Goal: Navigation & Orientation: Find specific page/section

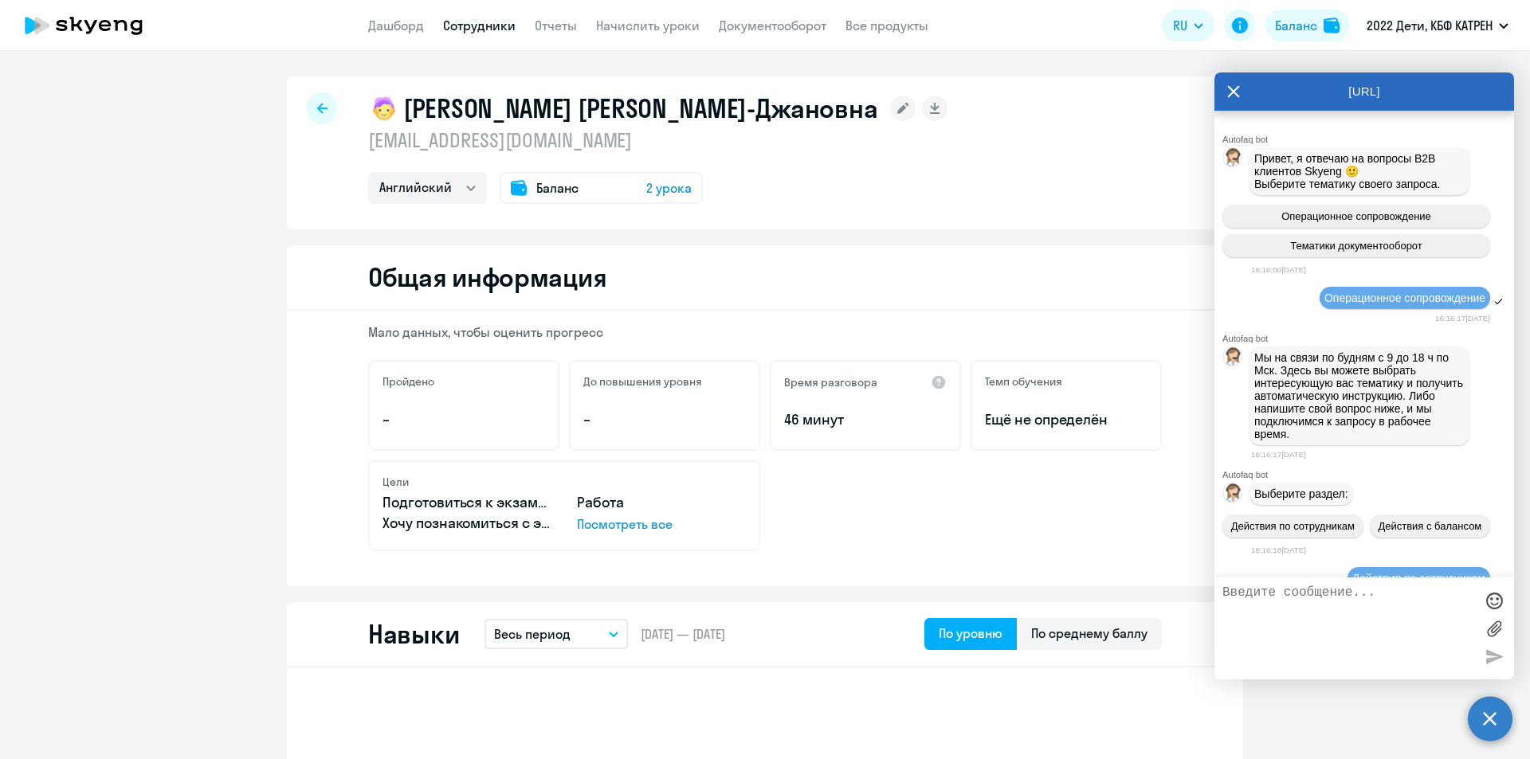
select select "english"
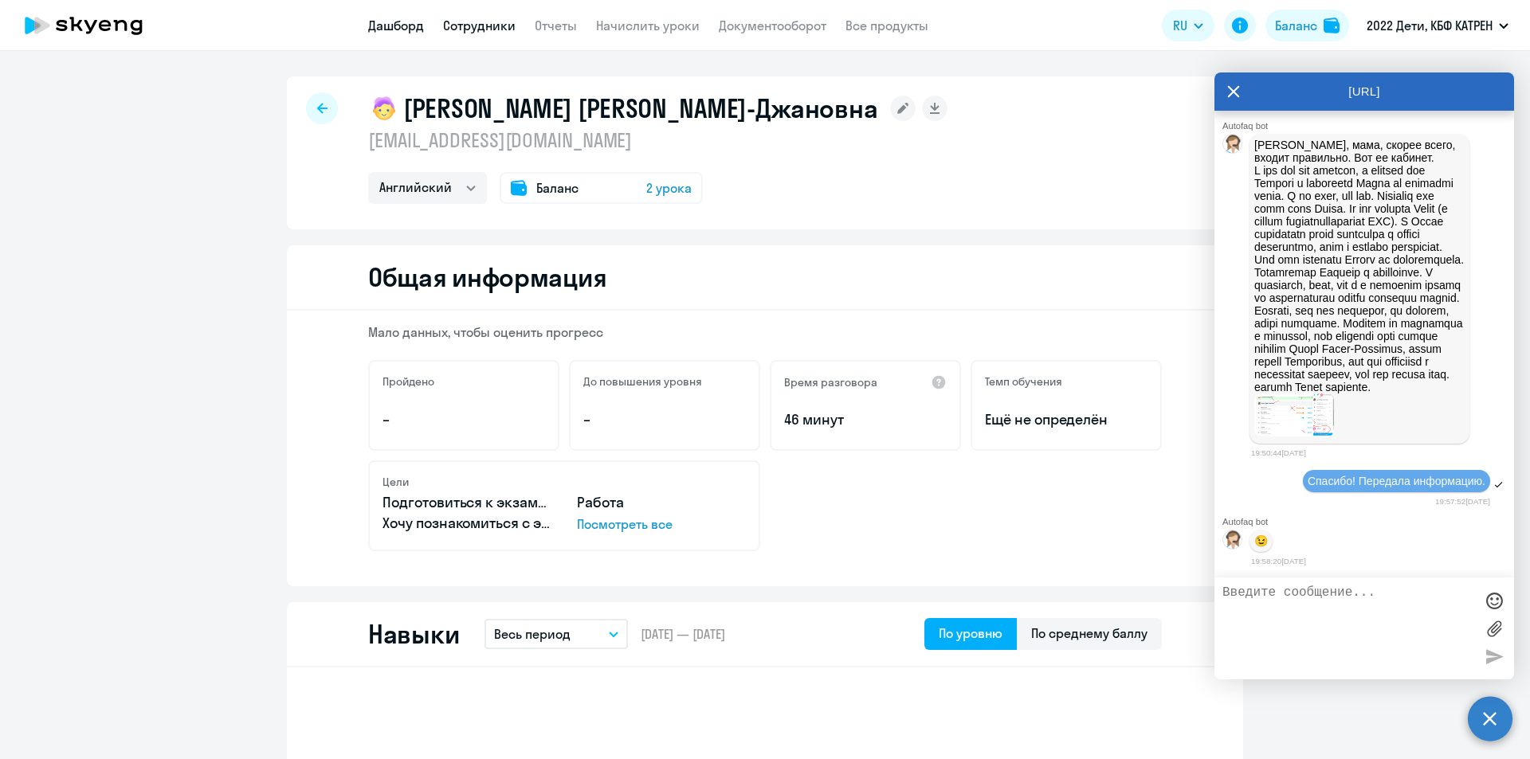
click at [398, 18] on link "Дашборд" at bounding box center [396, 26] width 56 height 16
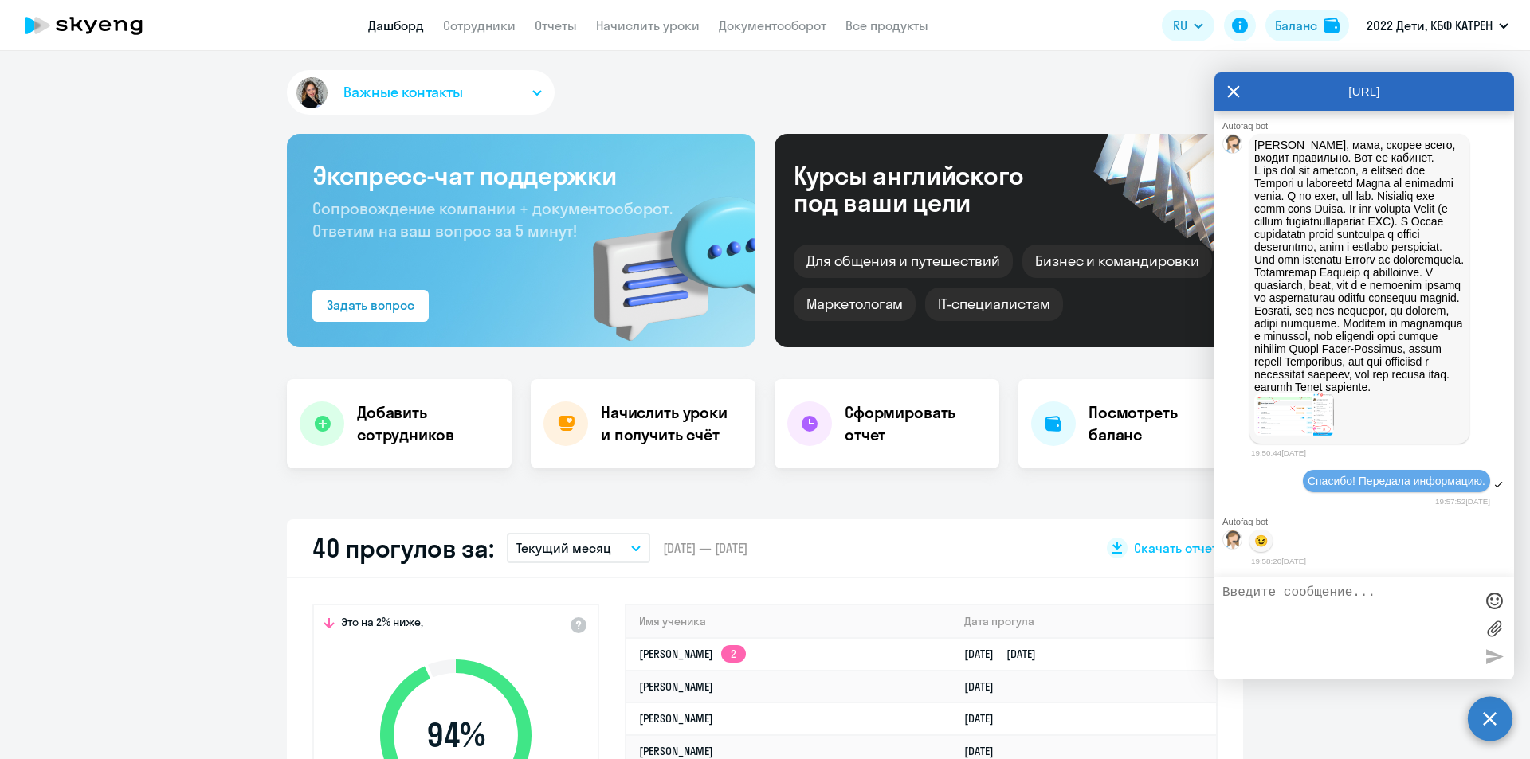
click at [1228, 99] on icon at bounding box center [1233, 92] width 13 height 38
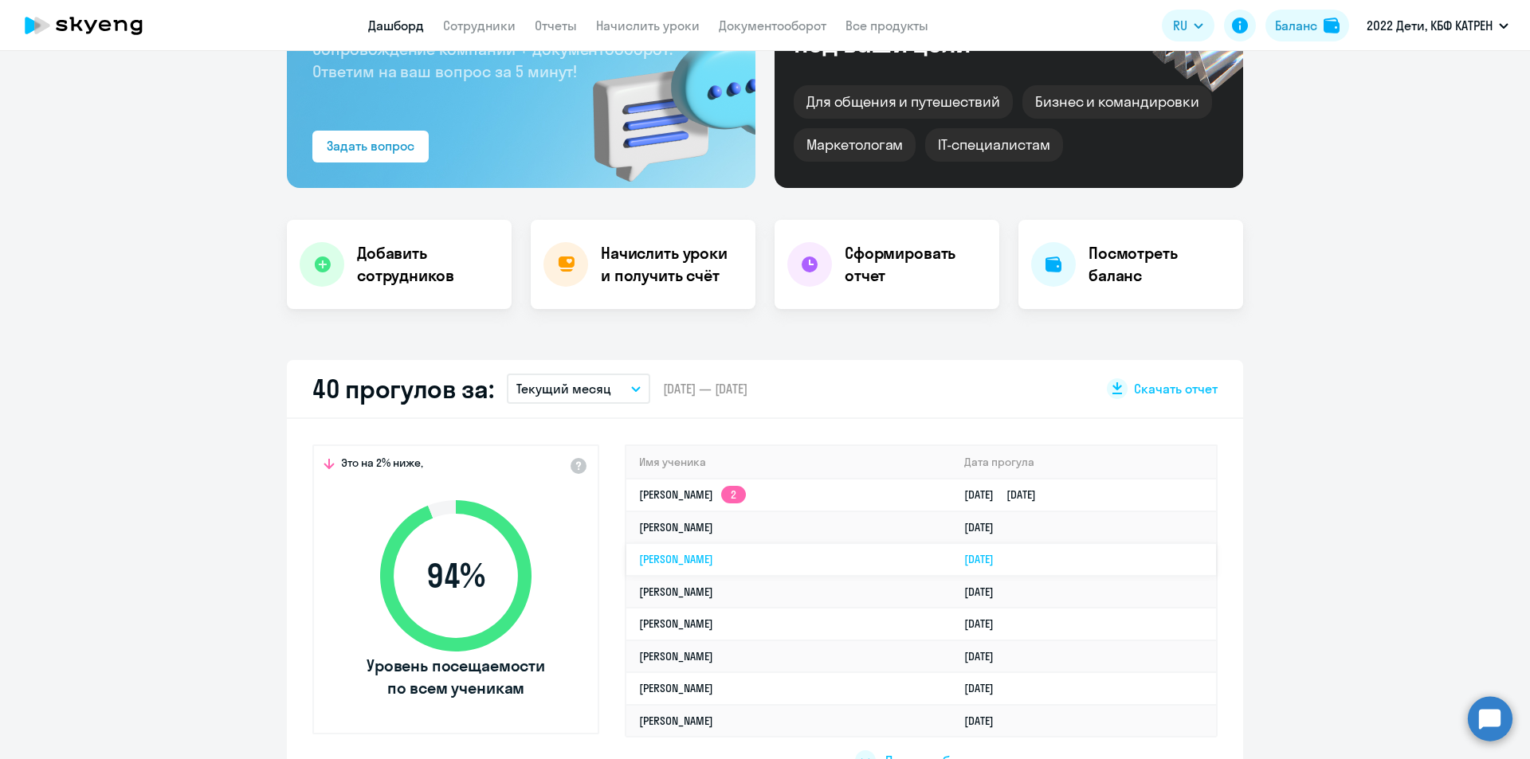
scroll to position [319, 0]
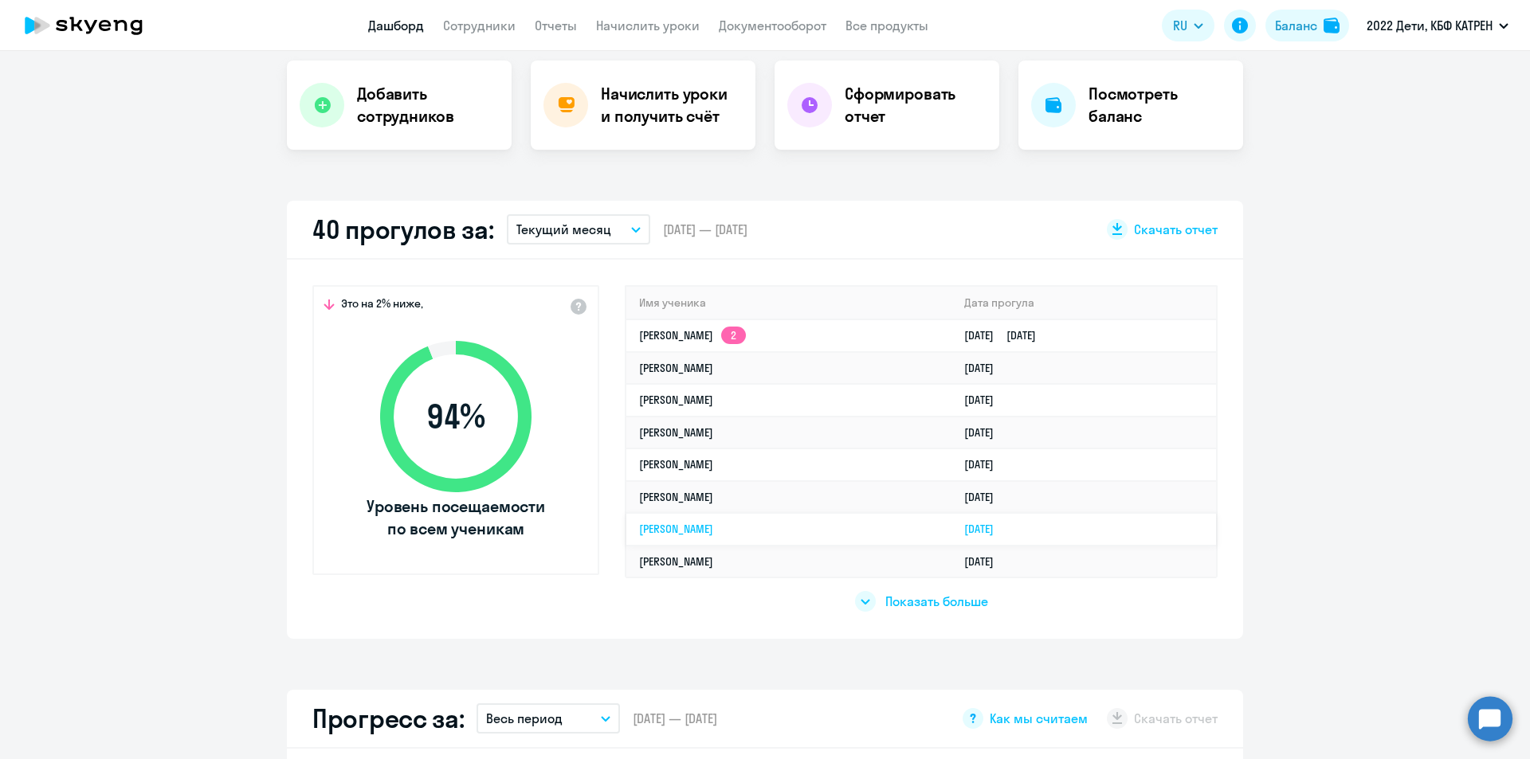
select select "30"
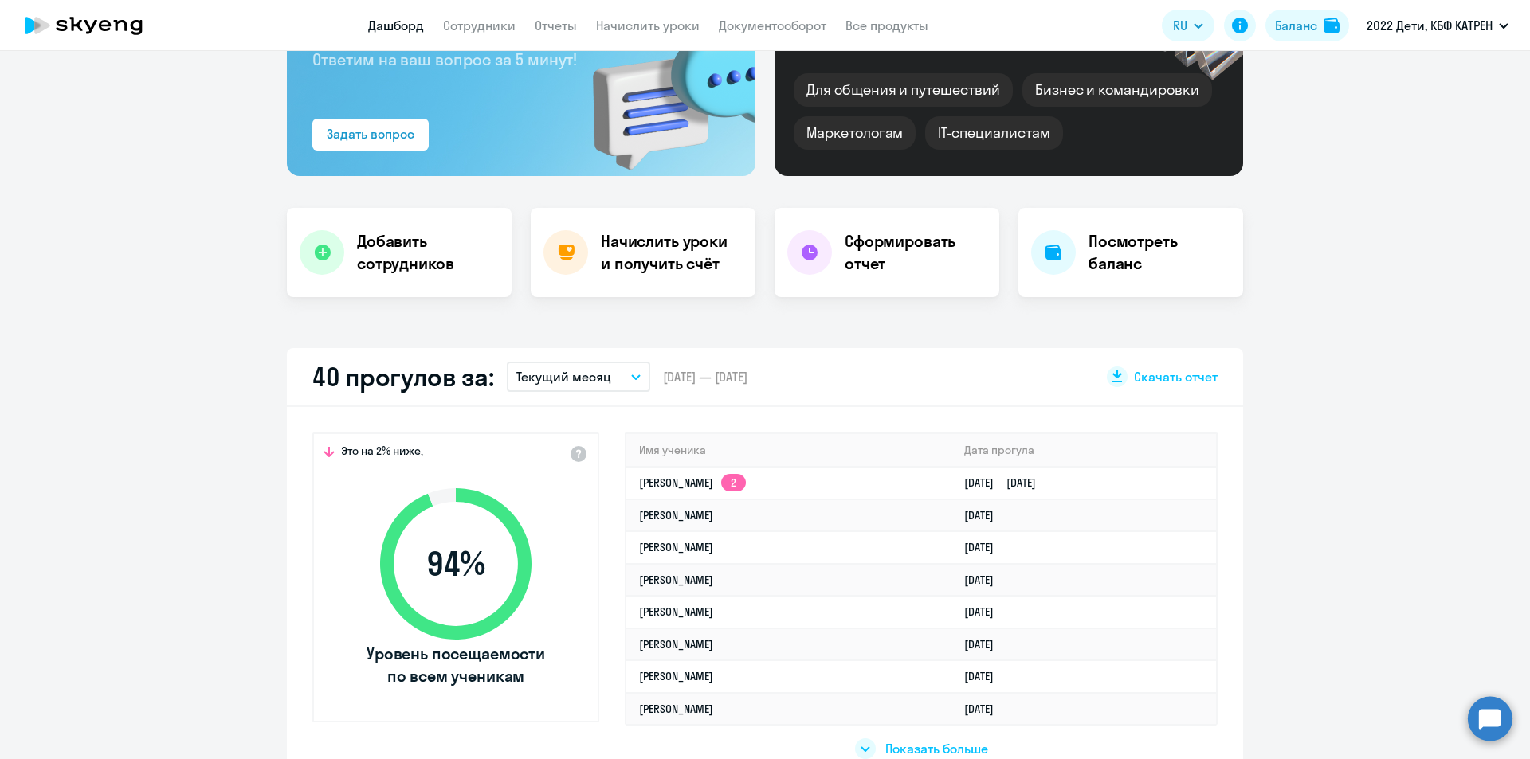
scroll to position [159, 0]
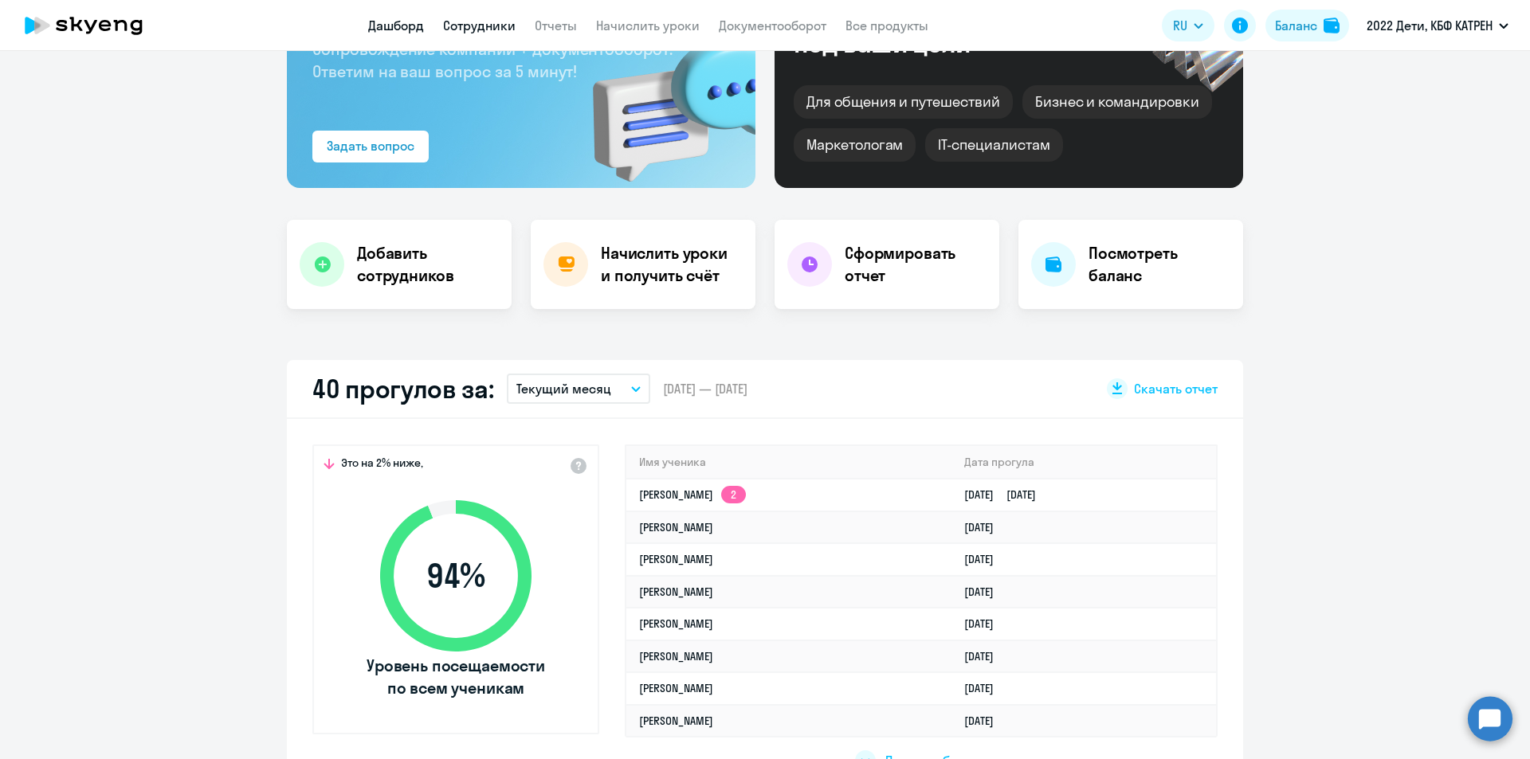
drag, startPoint x: 488, startPoint y: 22, endPoint x: 502, endPoint y: 22, distance: 14.3
click at [488, 22] on link "Сотрудники" at bounding box center [479, 26] width 73 height 16
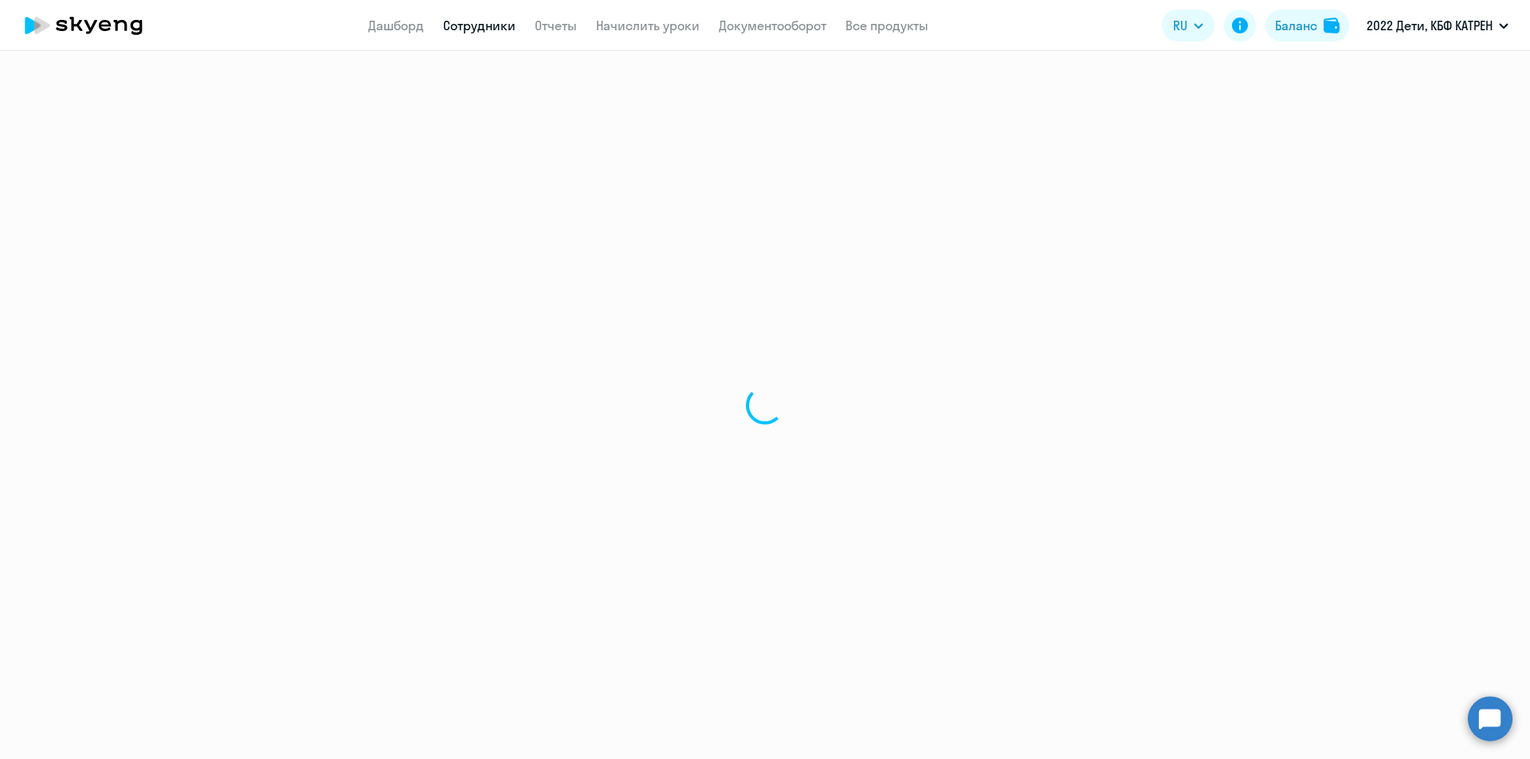
select select "30"
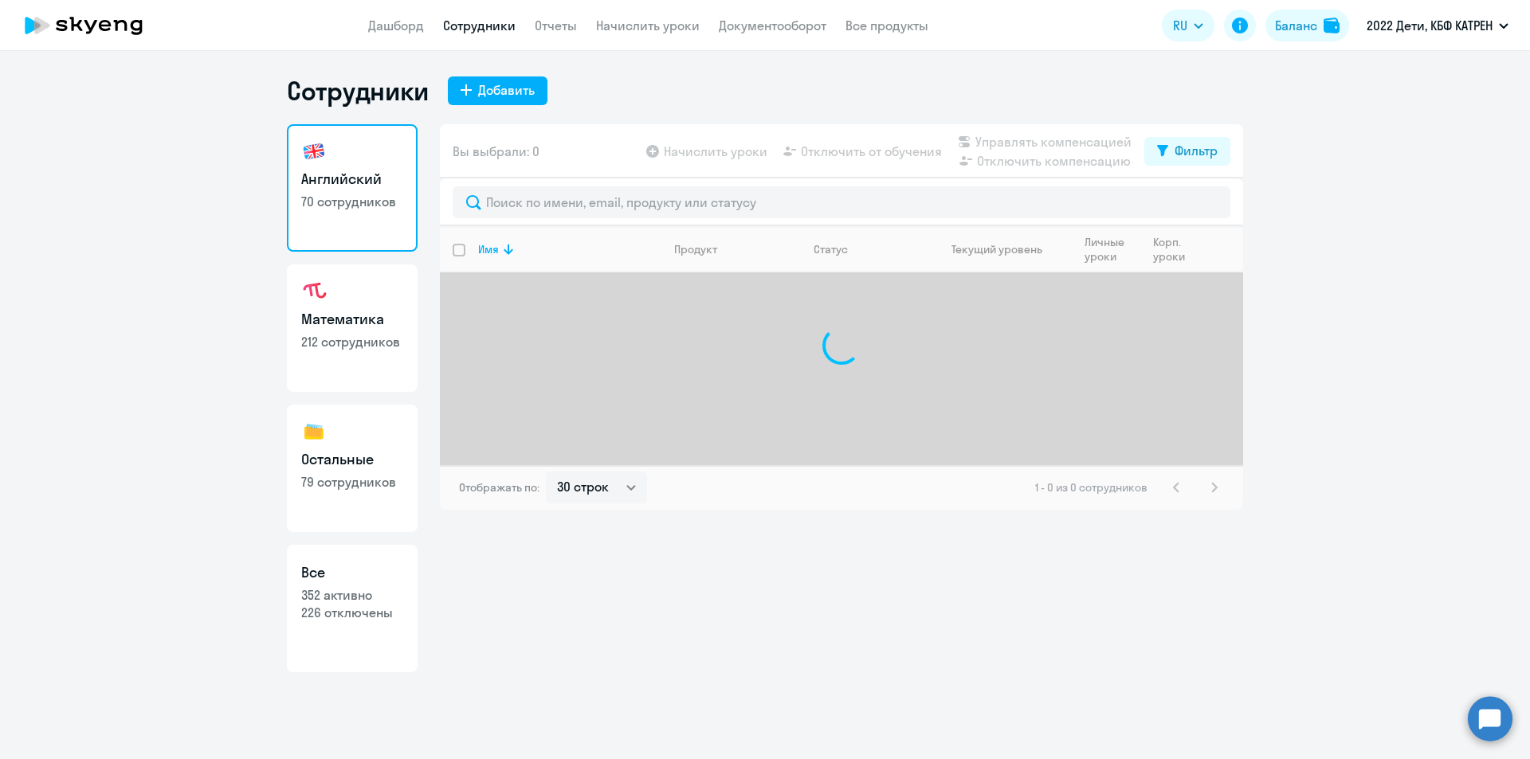
click at [375, 599] on p "352 активно" at bounding box center [352, 595] width 102 height 18
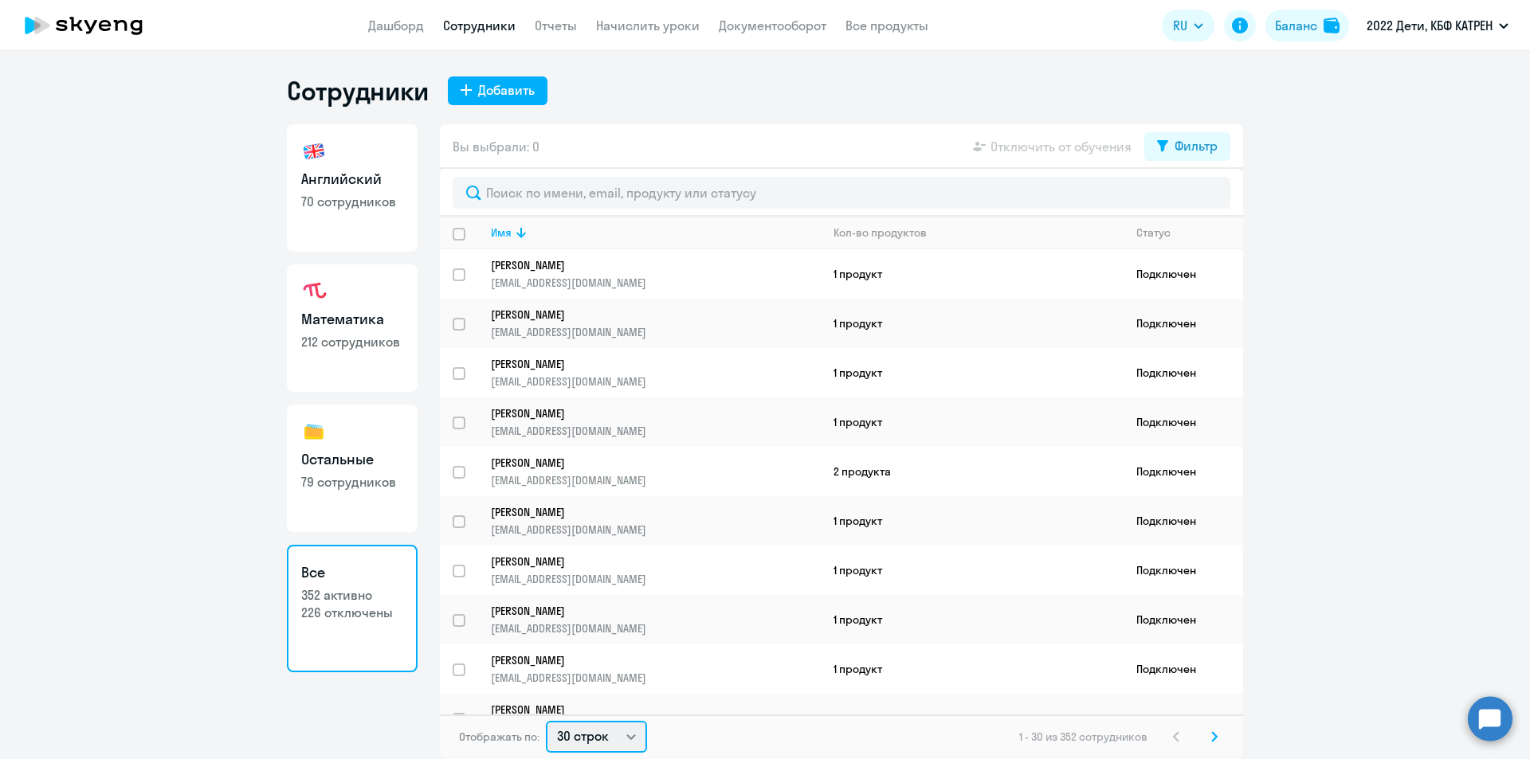
click at [630, 734] on select "30 строк 50 строк 100 строк" at bounding box center [596, 737] width 101 height 32
select select "100"
click at [546, 721] on select "30 строк 50 строк 100 строк" at bounding box center [596, 737] width 101 height 32
click at [1174, 740] on icon at bounding box center [1176, 736] width 6 height 11
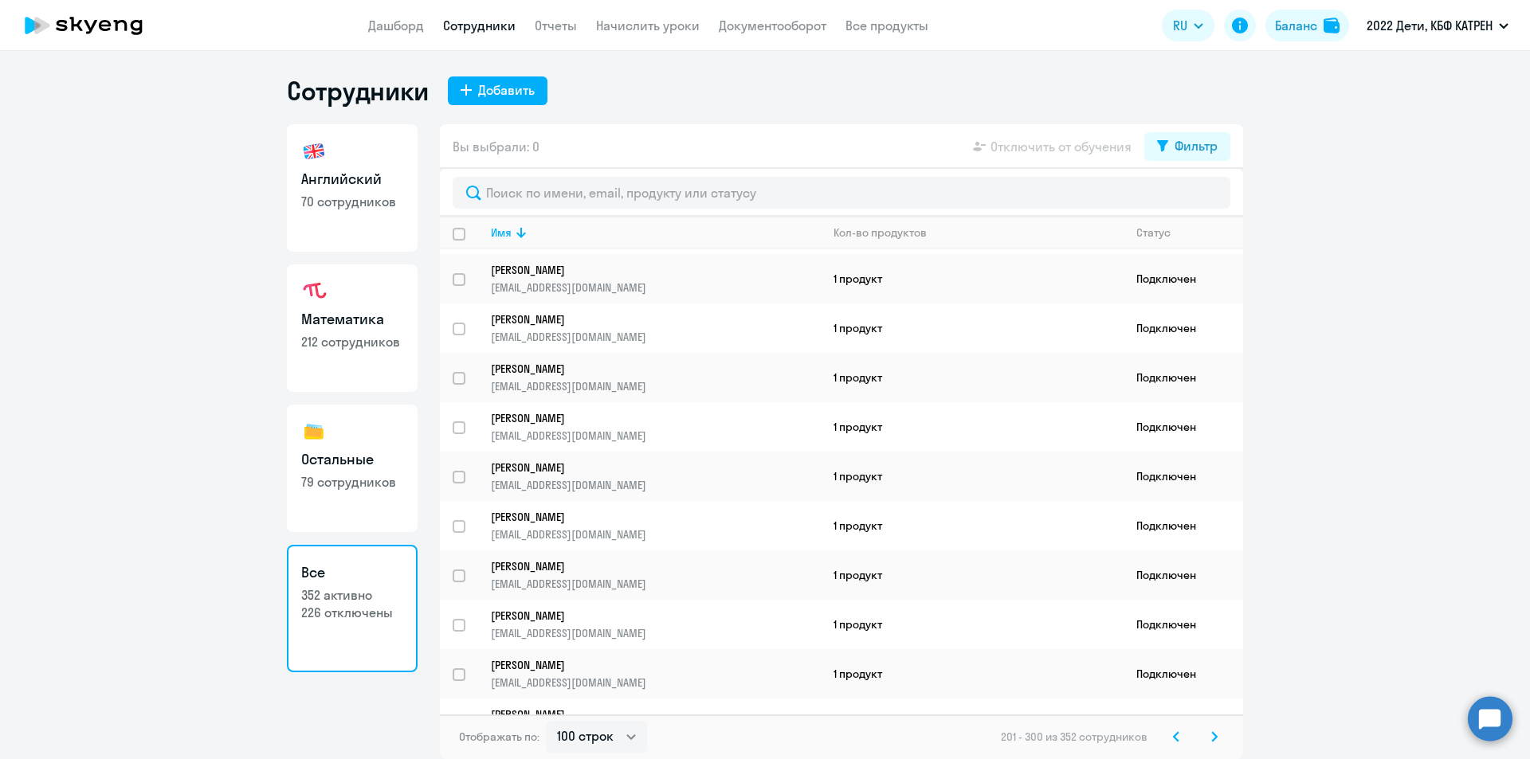
scroll to position [398, 0]
